Goal: Task Accomplishment & Management: Manage account settings

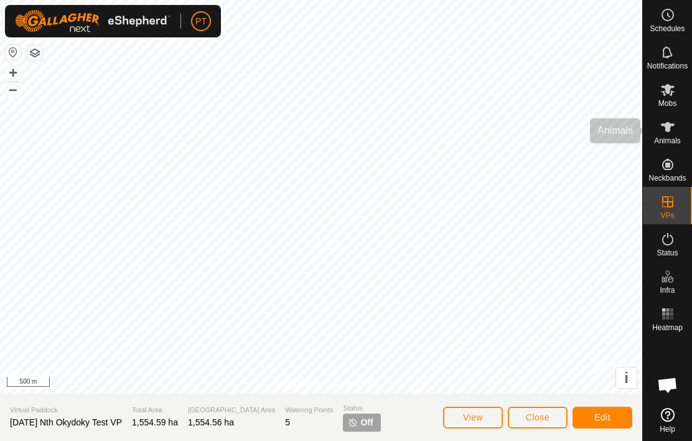
click at [667, 127] on icon at bounding box center [668, 127] width 14 height 10
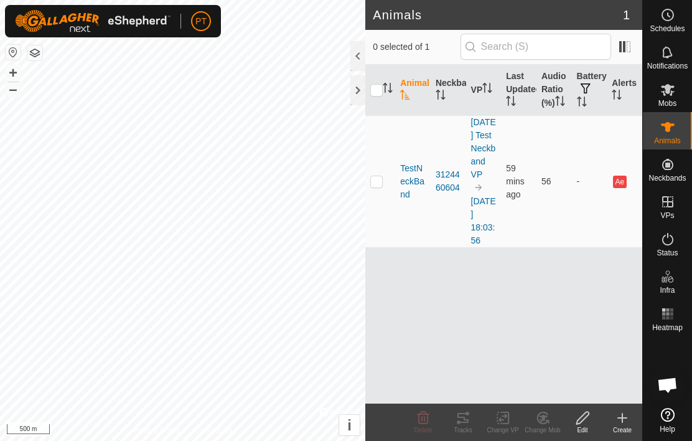
click at [418, 192] on span "TestNeckBand" at bounding box center [413, 181] width 26 height 39
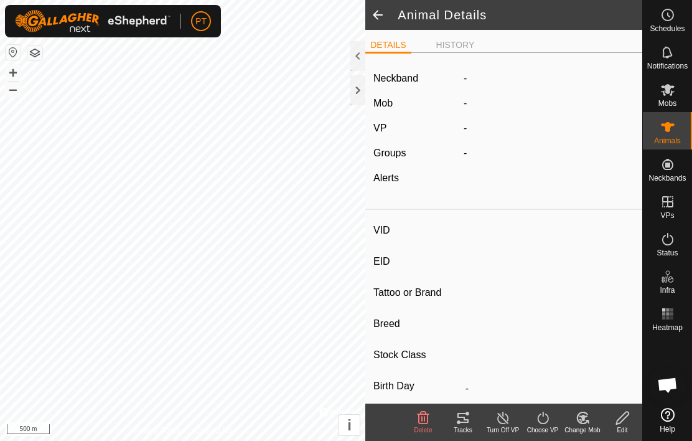
type input "TestNeckBand"
type input "-"
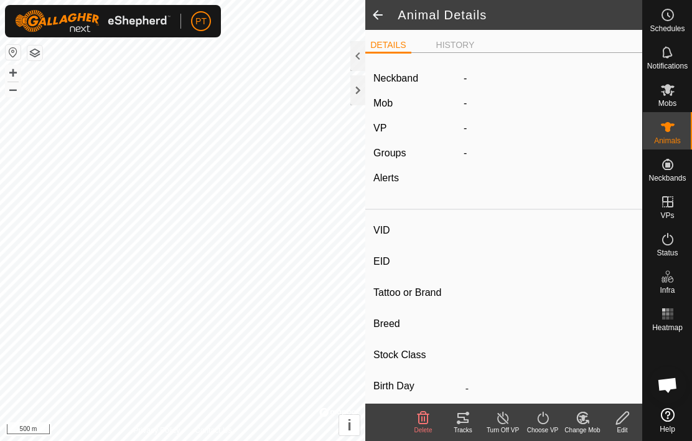
type input "0 kg"
type input "-"
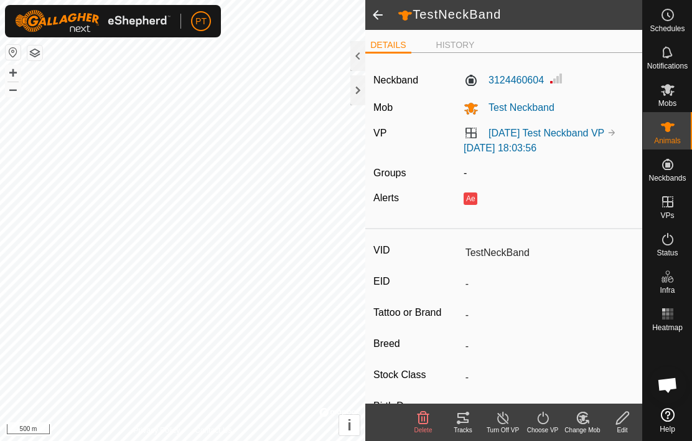
click at [456, 47] on li "HISTORY" at bounding box center [455, 45] width 49 height 13
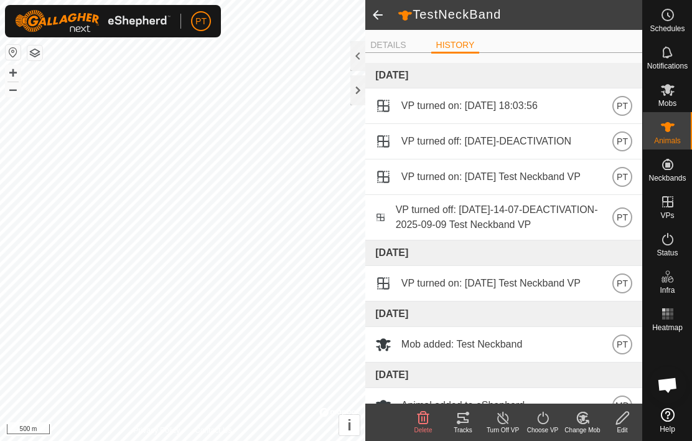
click at [385, 19] on span at bounding box center [377, 15] width 25 height 30
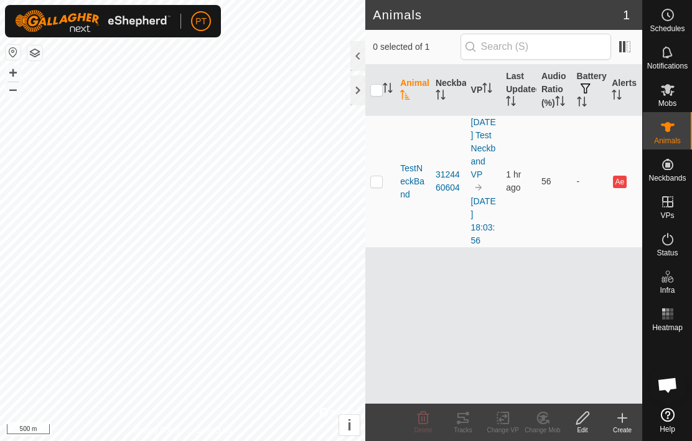
click at [383, 14] on h2 "Animals" at bounding box center [498, 14] width 250 height 15
click at [675, 95] on es-mob-svg-icon at bounding box center [668, 90] width 22 height 20
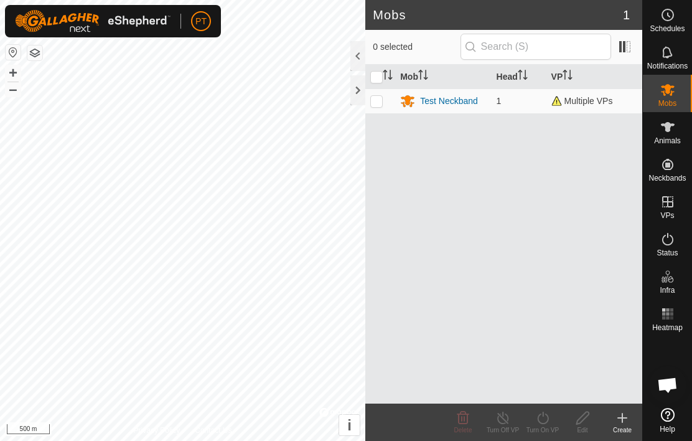
click at [382, 106] on p-checkbox at bounding box center [376, 101] width 12 height 10
checkbox input "true"
click at [585, 100] on span "Multiple VPs" at bounding box center [582, 101] width 62 height 10
click at [588, 101] on span "Multiple VPs" at bounding box center [582, 101] width 62 height 10
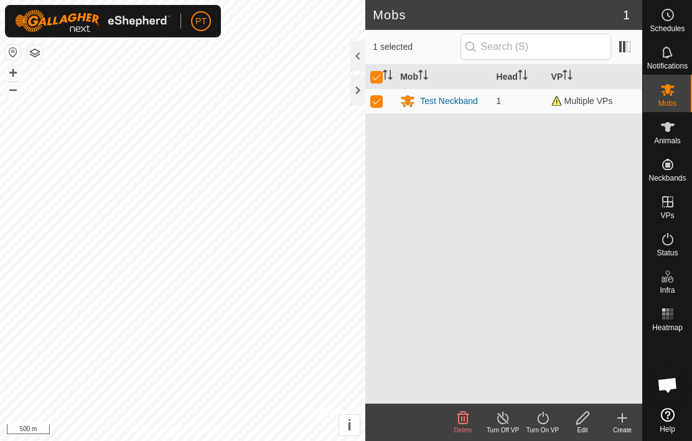
click at [451, 102] on div "Test Neckband" at bounding box center [449, 101] width 58 height 13
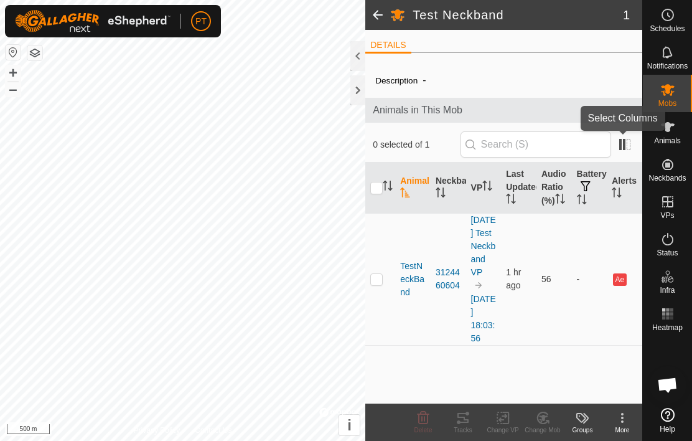
click at [630, 146] on span at bounding box center [625, 144] width 20 height 20
click at [39, 53] on button "button" at bounding box center [34, 52] width 15 height 15
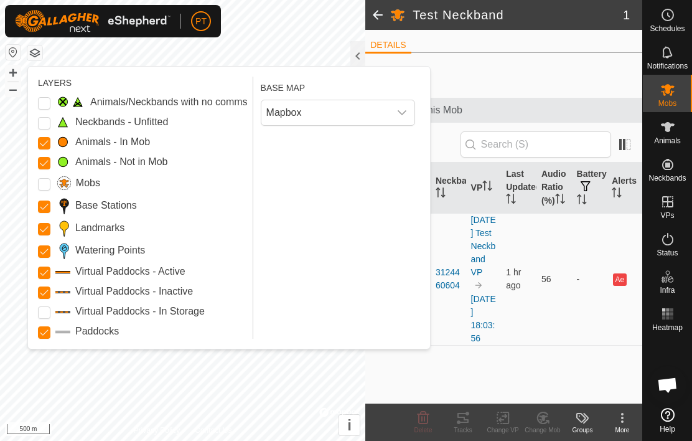
click at [40, 256] on Points "Watering Points" at bounding box center [44, 251] width 12 height 12
click at [48, 228] on input "Landmarks" at bounding box center [44, 229] width 12 height 12
click at [49, 210] on Stations "Base Stations" at bounding box center [44, 206] width 12 height 12
click at [49, 333] on input "Paddocks" at bounding box center [44, 332] width 12 height 12
click at [50, 139] on Mob "Animals - In Mob" at bounding box center [44, 143] width 12 height 12
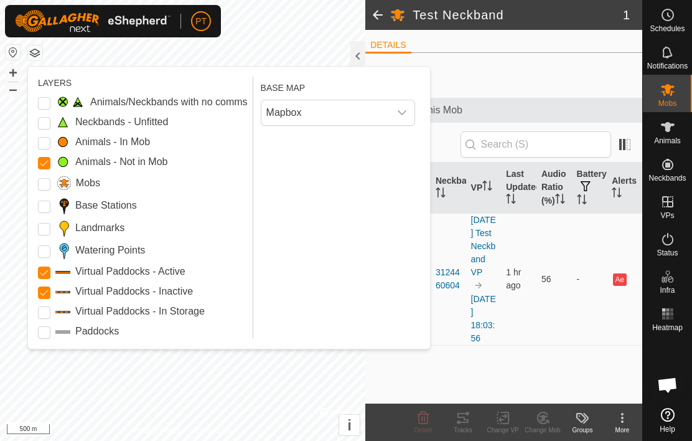
click at [49, 164] on Mob "Animals - Not in Mob" at bounding box center [44, 163] width 12 height 12
click at [49, 182] on input "Mobs" at bounding box center [44, 184] width 12 height 12
click at [41, 45] on button "button" at bounding box center [34, 52] width 15 height 15
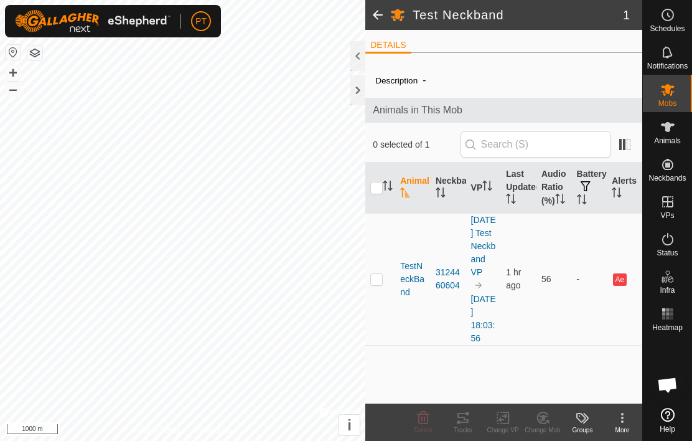
click at [383, 284] on p-checkbox at bounding box center [376, 279] width 12 height 10
checkbox input "true"
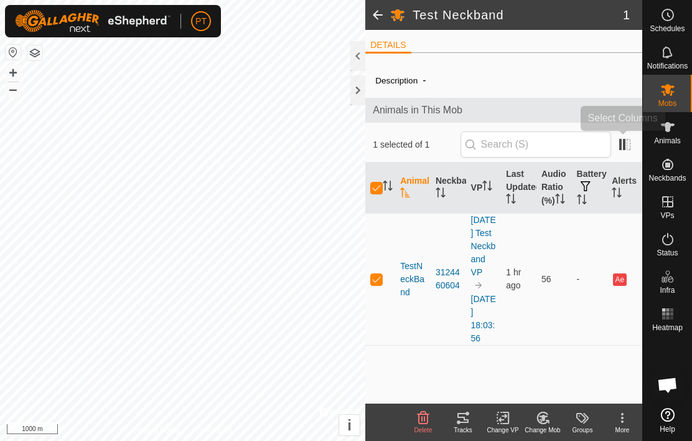
click at [633, 147] on span at bounding box center [625, 144] width 20 height 20
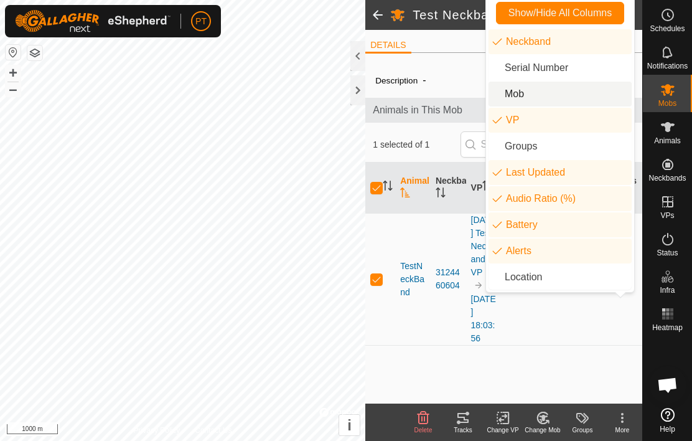
click at [517, 98] on li "Mob" at bounding box center [560, 94] width 143 height 25
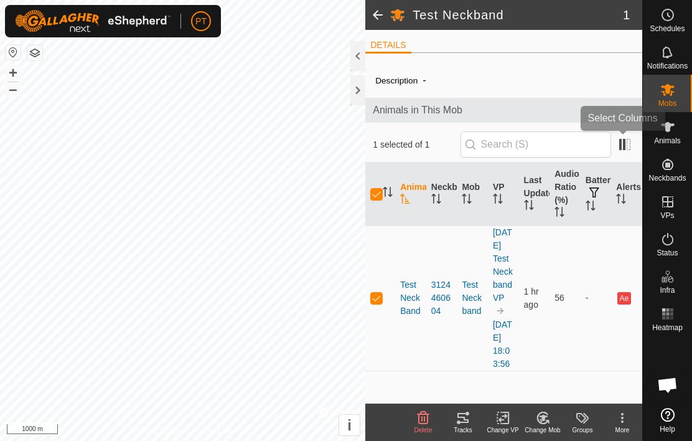
click at [624, 154] on span at bounding box center [625, 144] width 20 height 20
